Goal: Task Accomplishment & Management: Complete application form

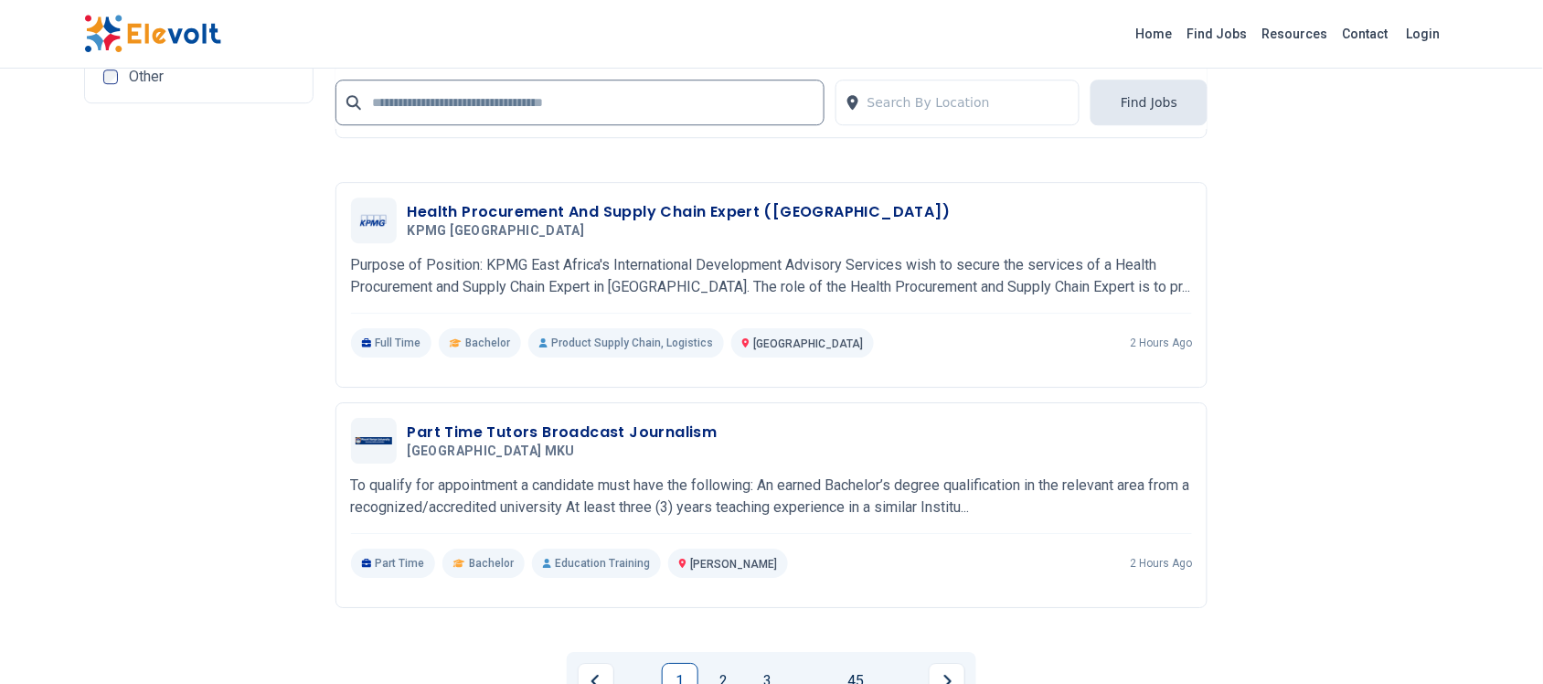
scroll to position [3657, 0]
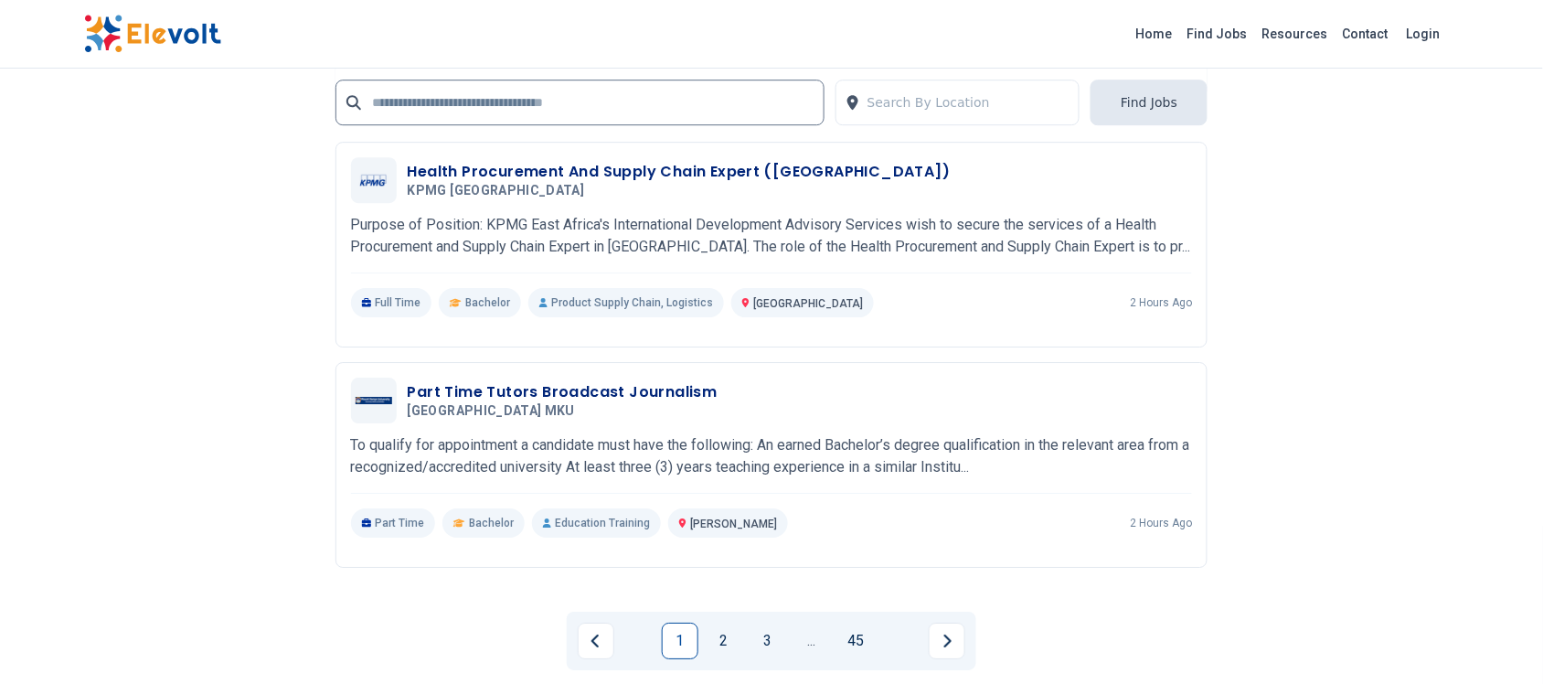
drag, startPoint x: 724, startPoint y: 631, endPoint x: 727, endPoint y: 617, distance: 14.0
click at [725, 628] on link "2" at bounding box center [724, 641] width 37 height 37
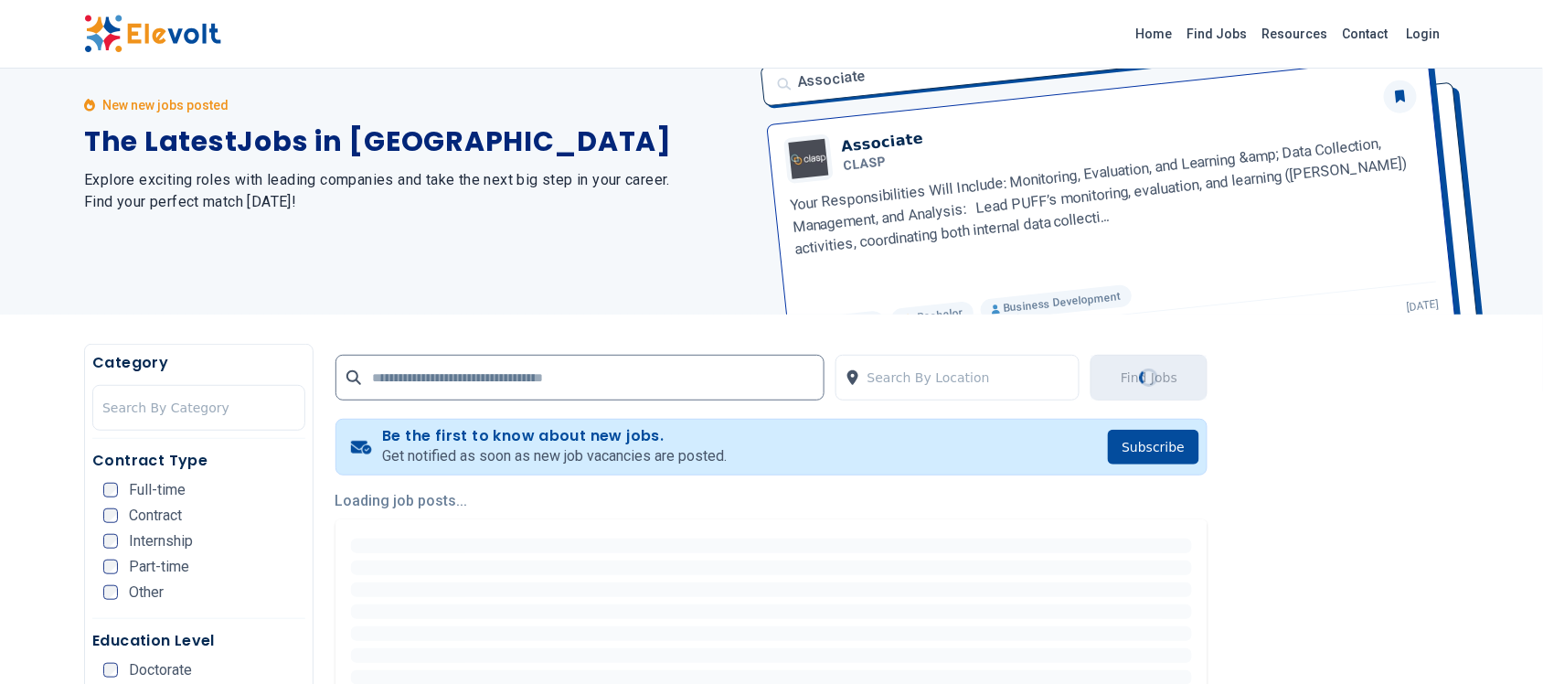
scroll to position [114, 0]
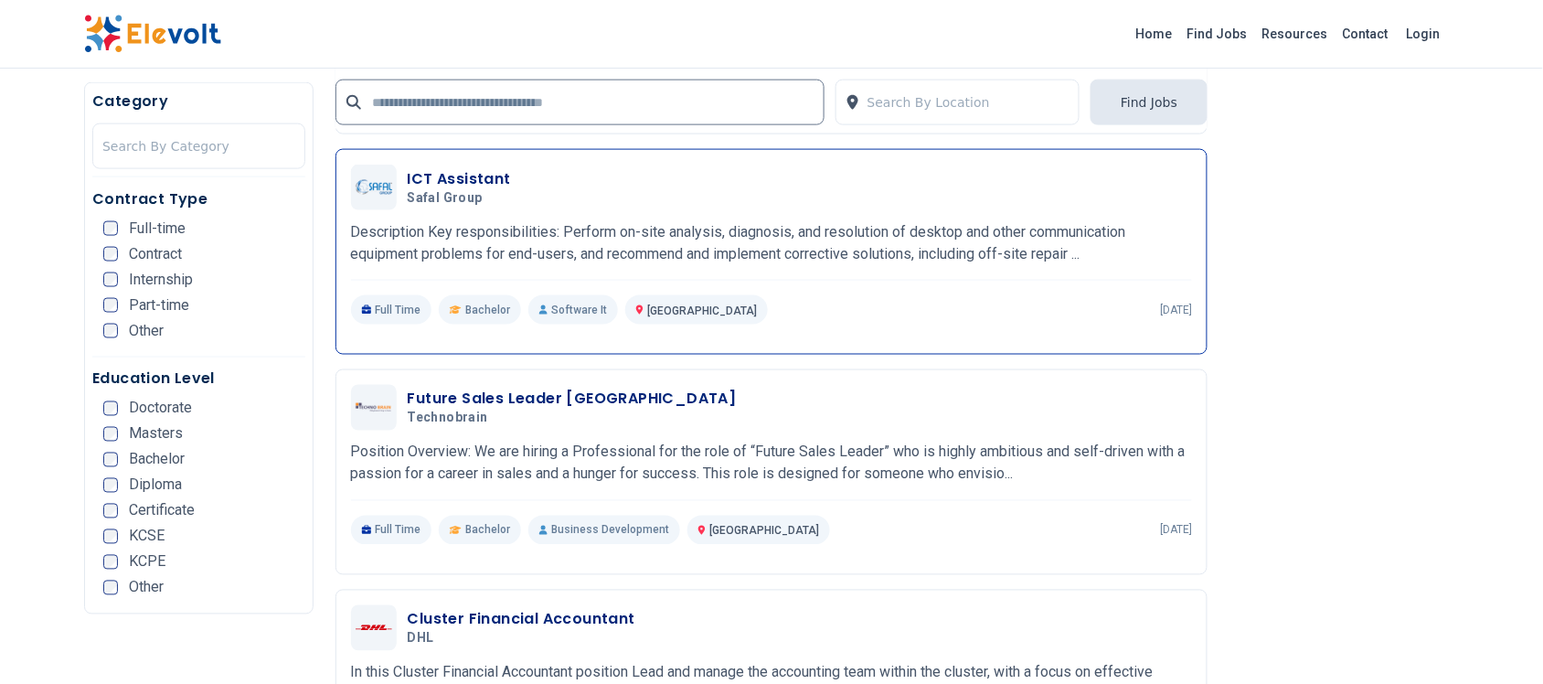
scroll to position [2743, 0]
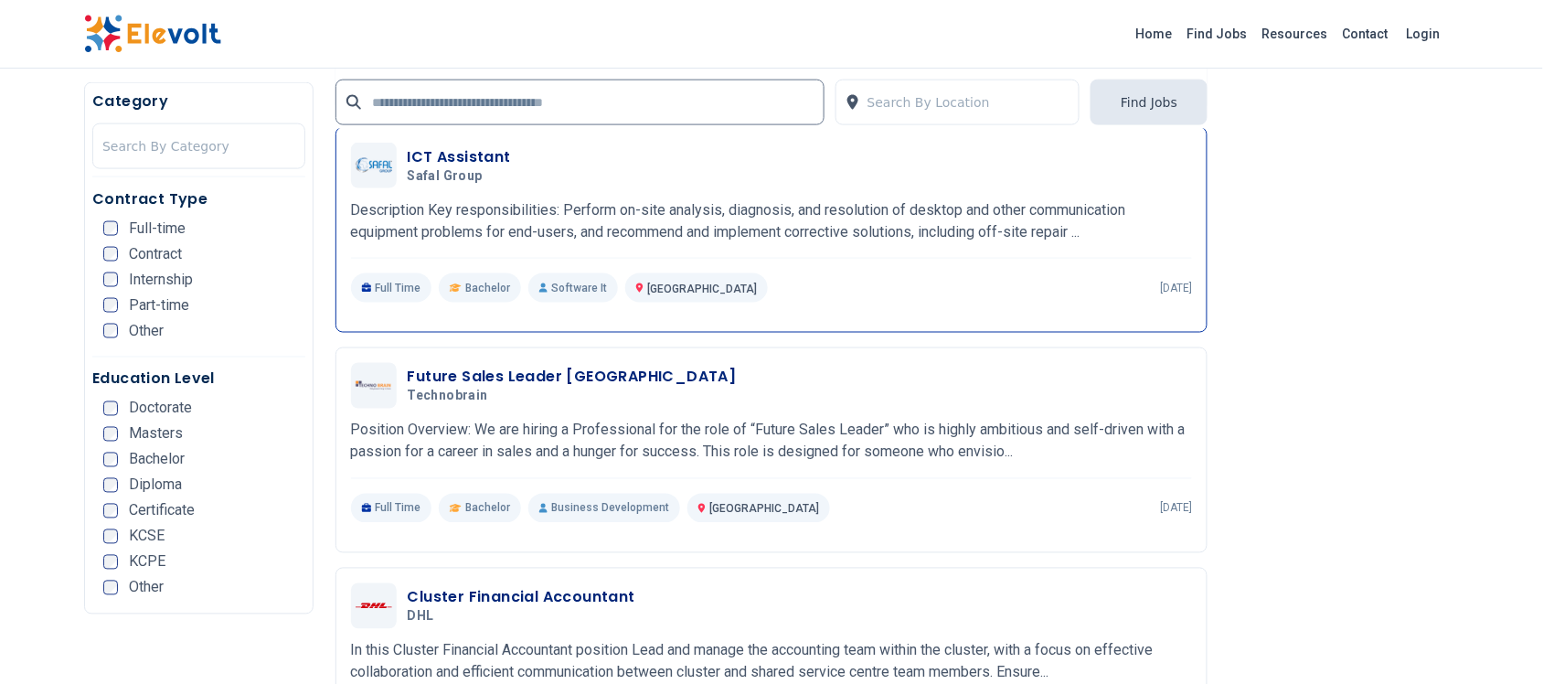
click at [454, 165] on h3 "ICT Assistant" at bounding box center [459, 157] width 103 height 22
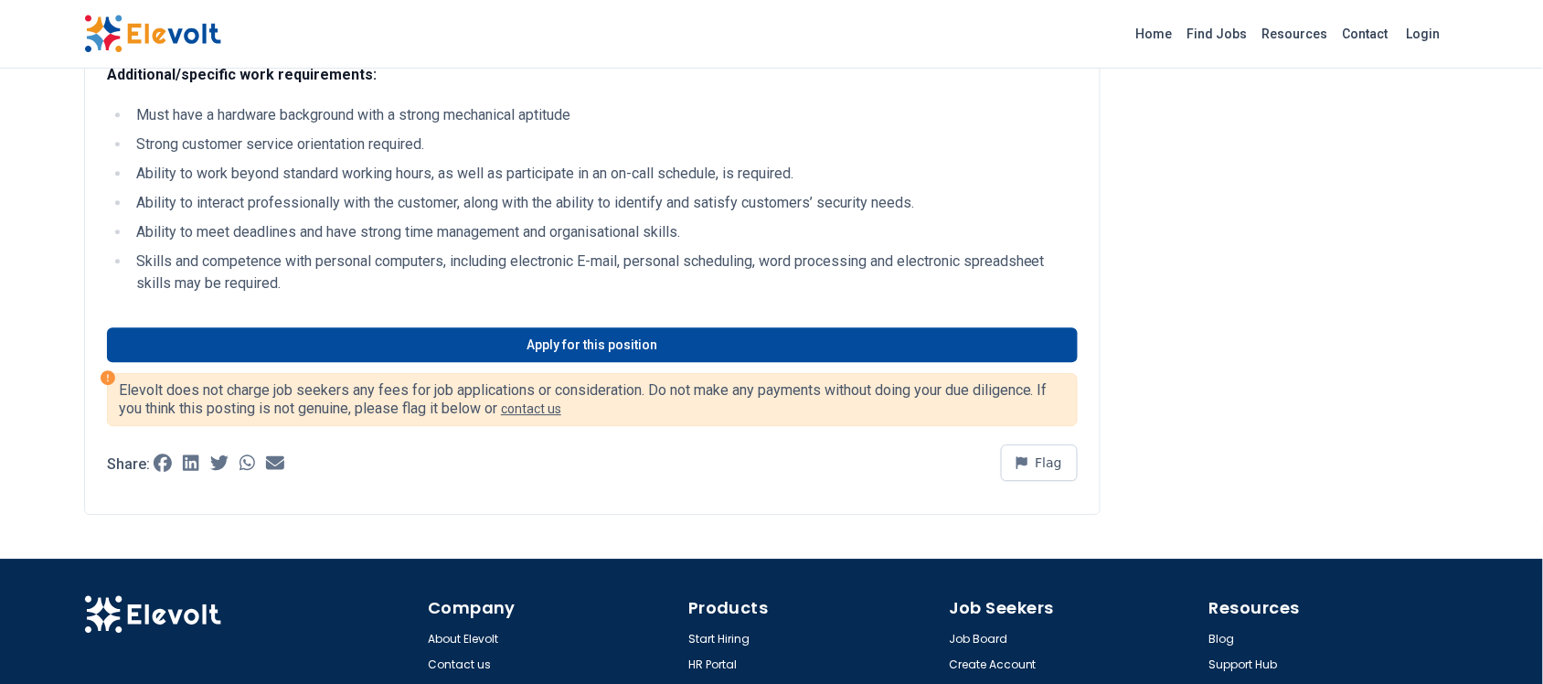
scroll to position [1372, 0]
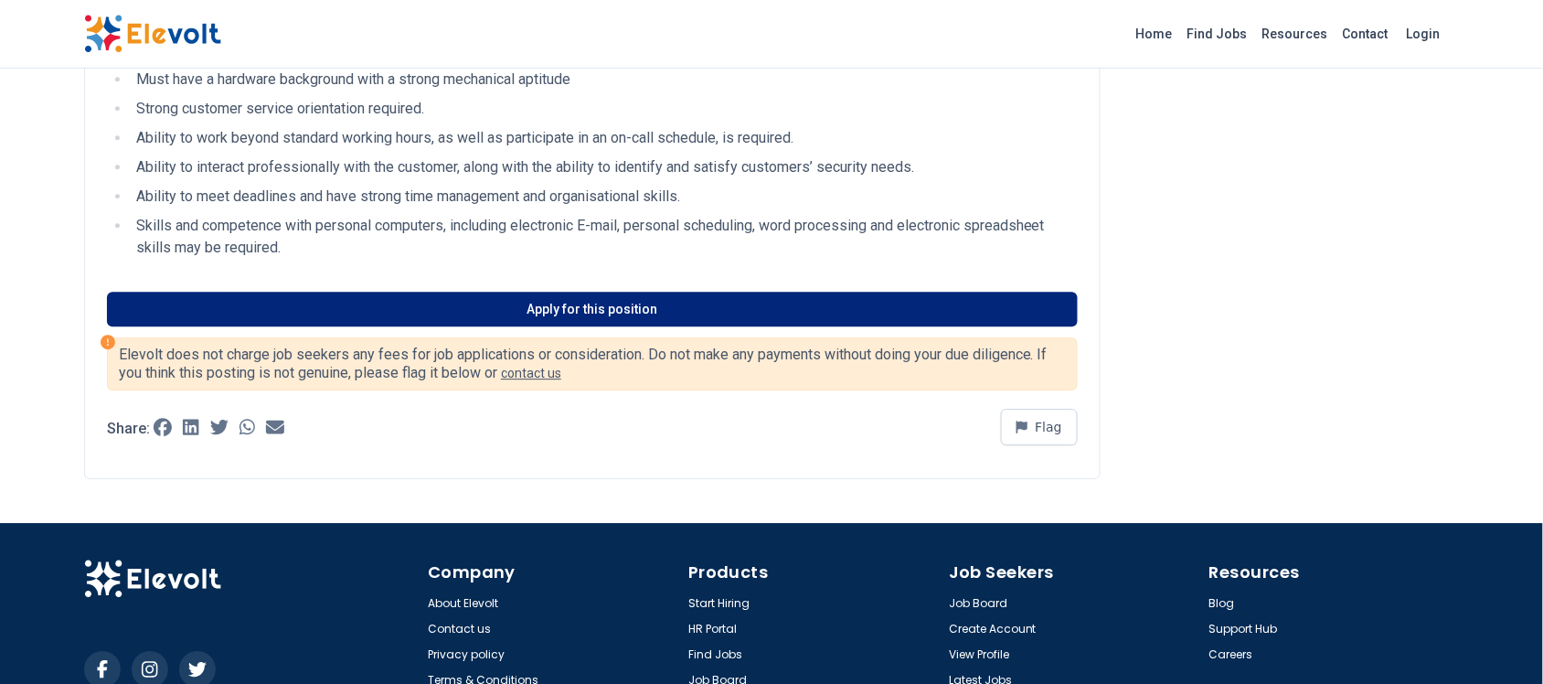
click at [615, 312] on link "Apply for this position" at bounding box center [592, 309] width 971 height 35
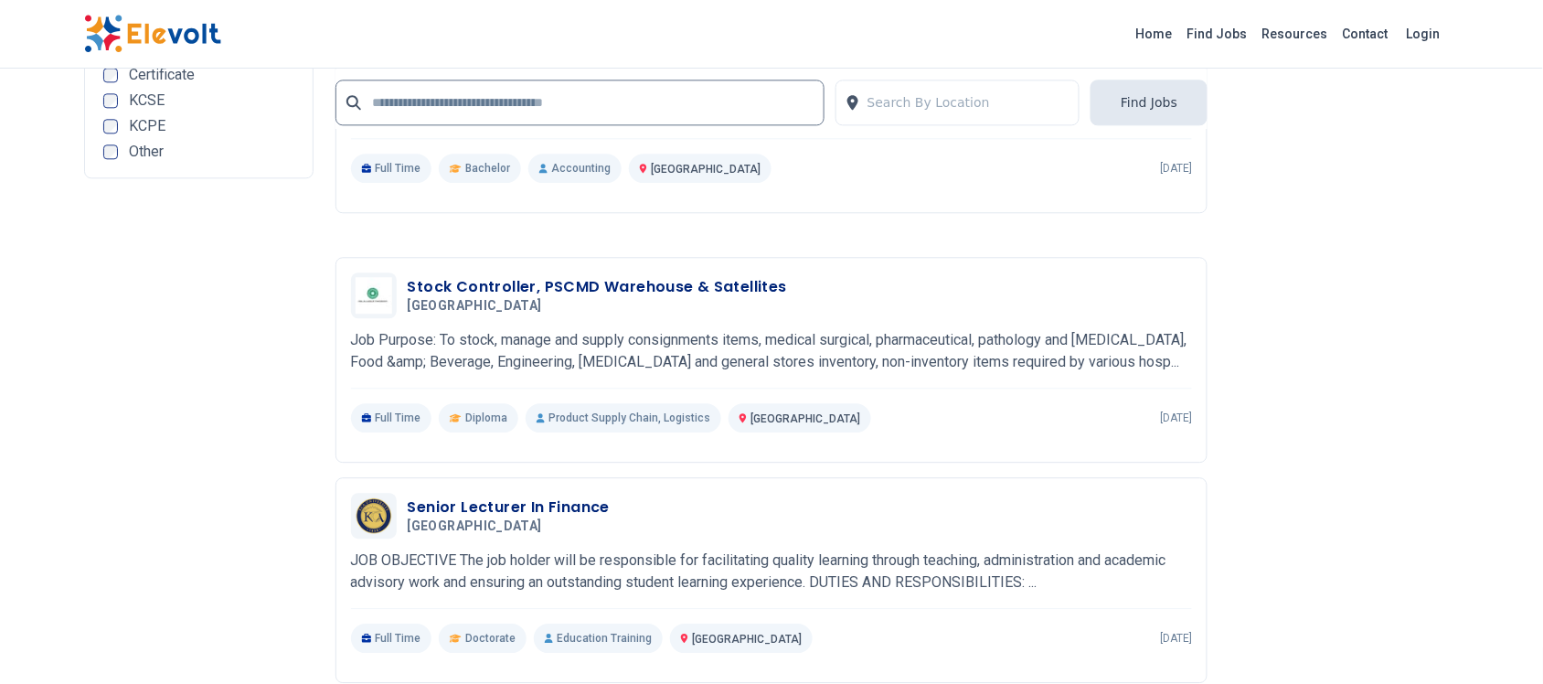
scroll to position [3315, 0]
